Goal: Download file/media

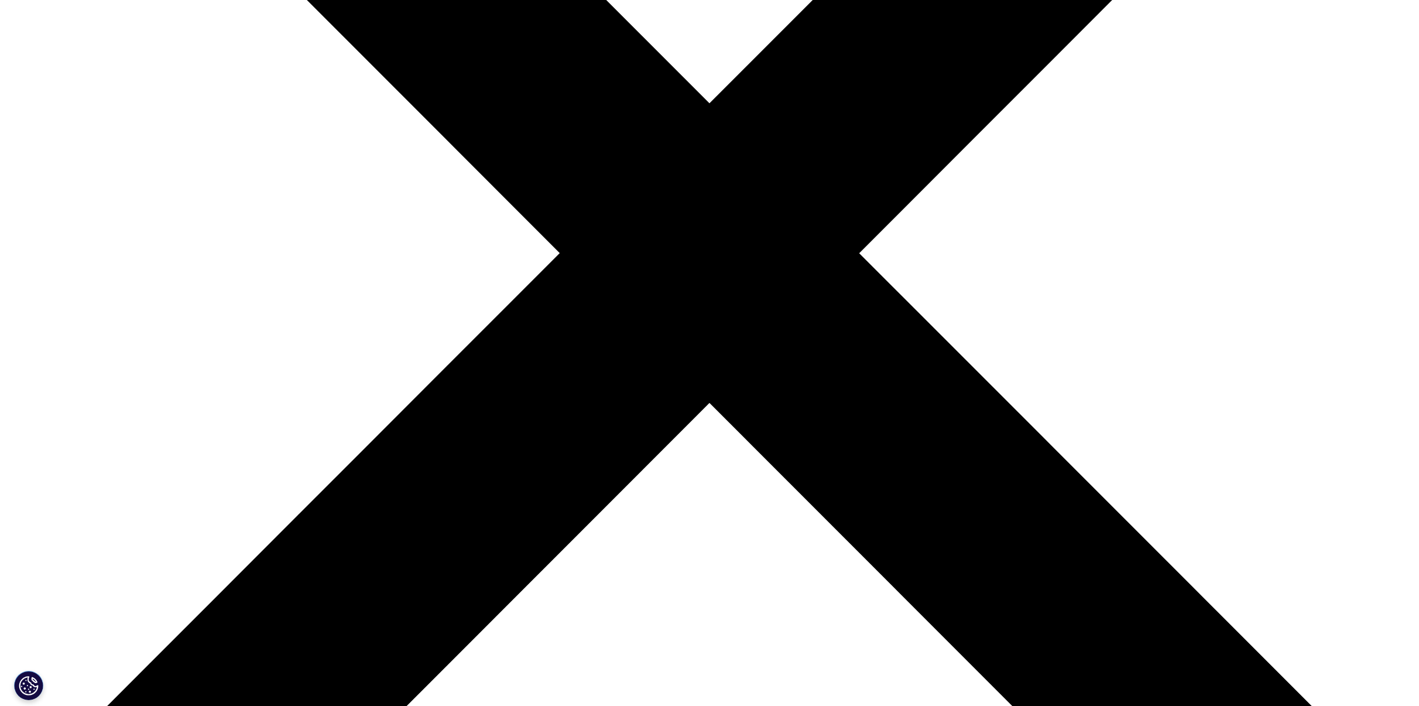
scroll to position [468, 0]
type input "[PERSON_NAME]"
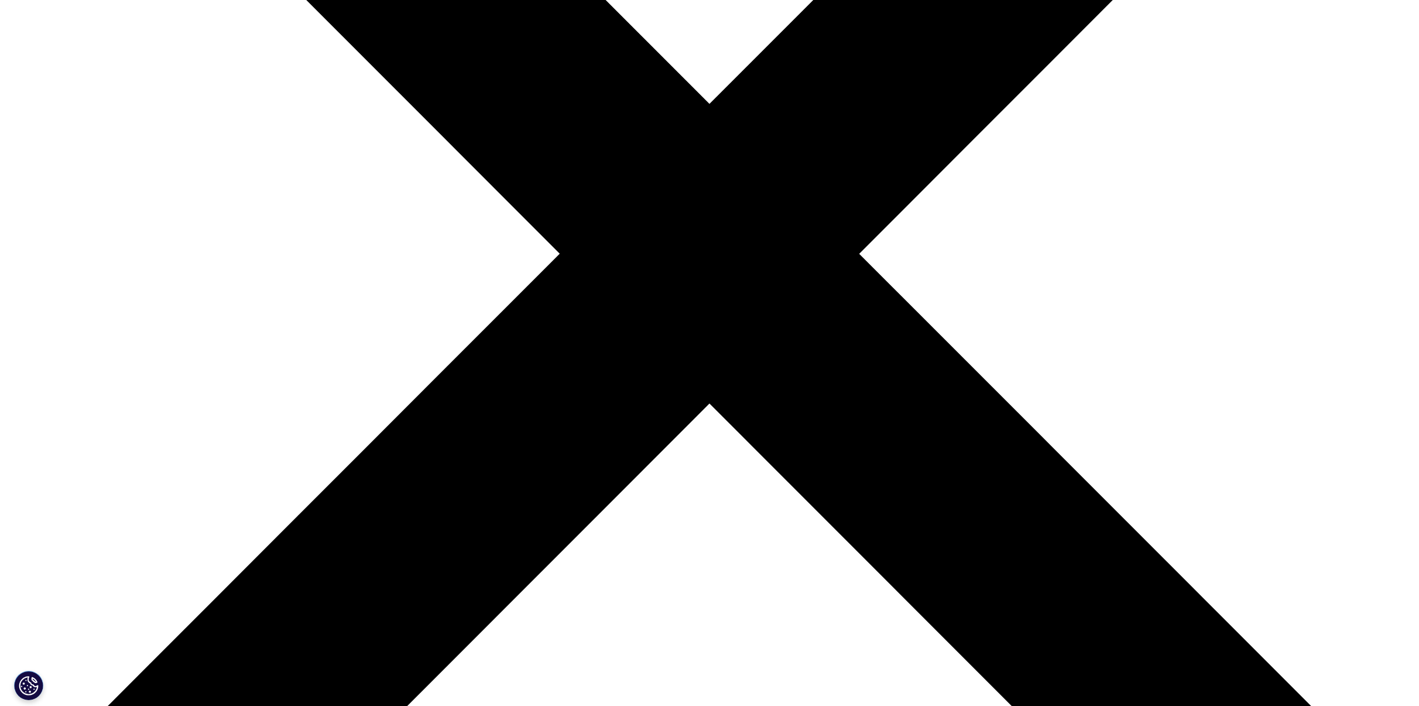
type input "[PERSON_NAME][EMAIL_ADDRESS][PERSON_NAME][DOMAIN_NAME]"
type input "Head Evidence ^Outcomes Research"
type input "O"
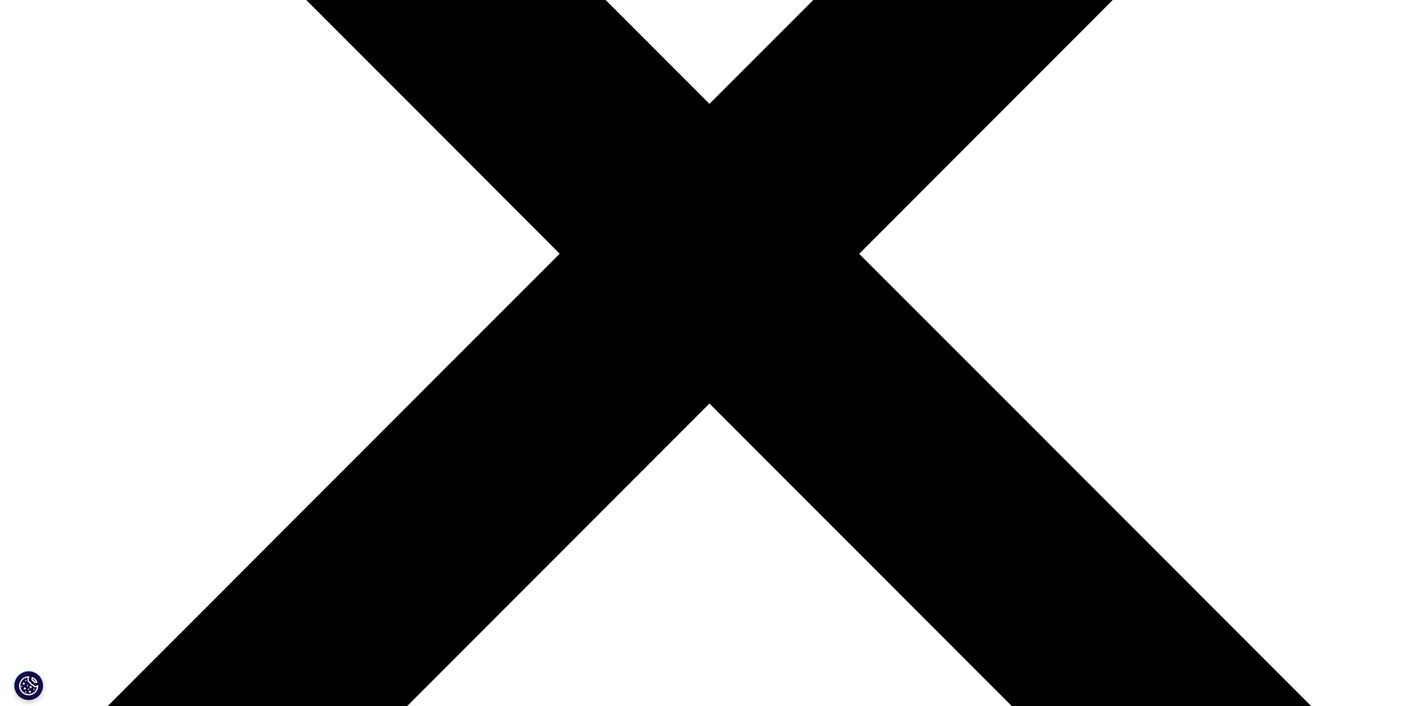
type input "Pharvaris"
select select "Switzerland"
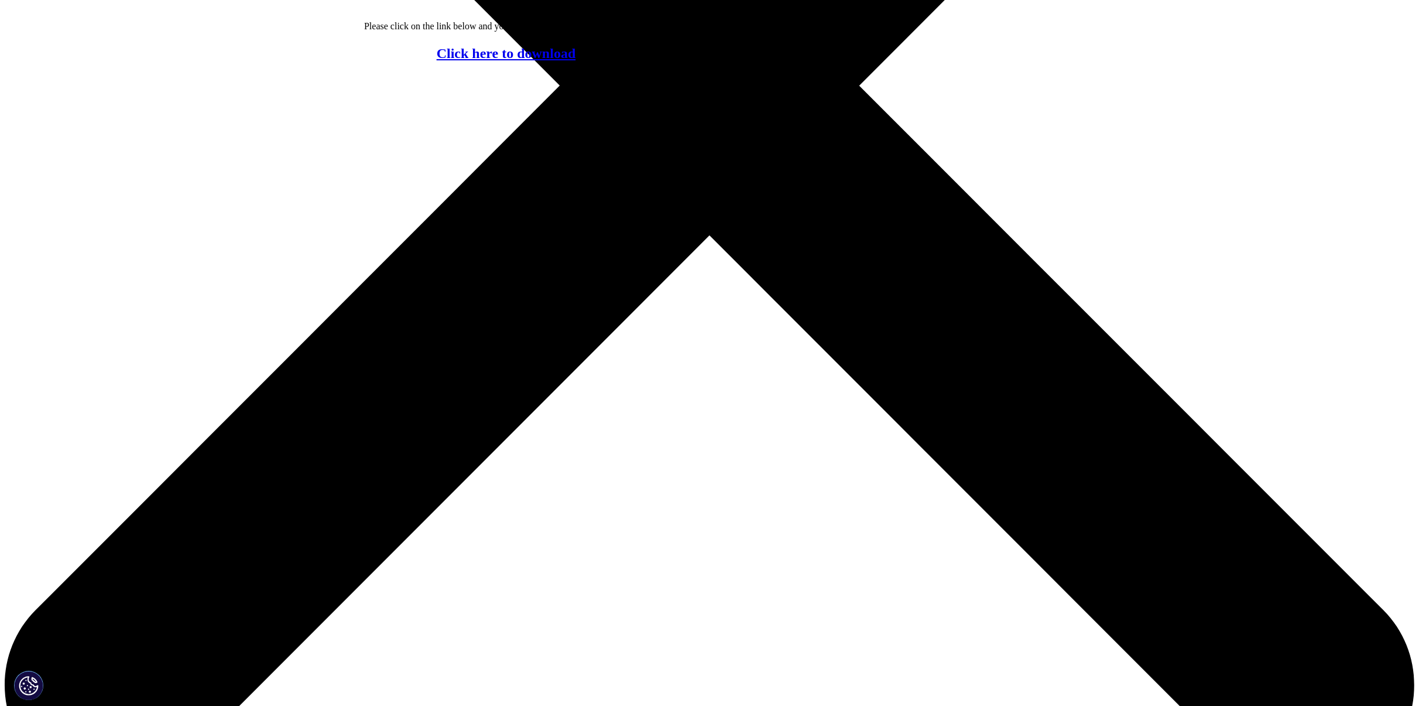
scroll to position [5, 6]
click at [469, 60] on link "Click here to download" at bounding box center [506, 53] width 139 height 15
